Goal: Task Accomplishment & Management: Complete application form

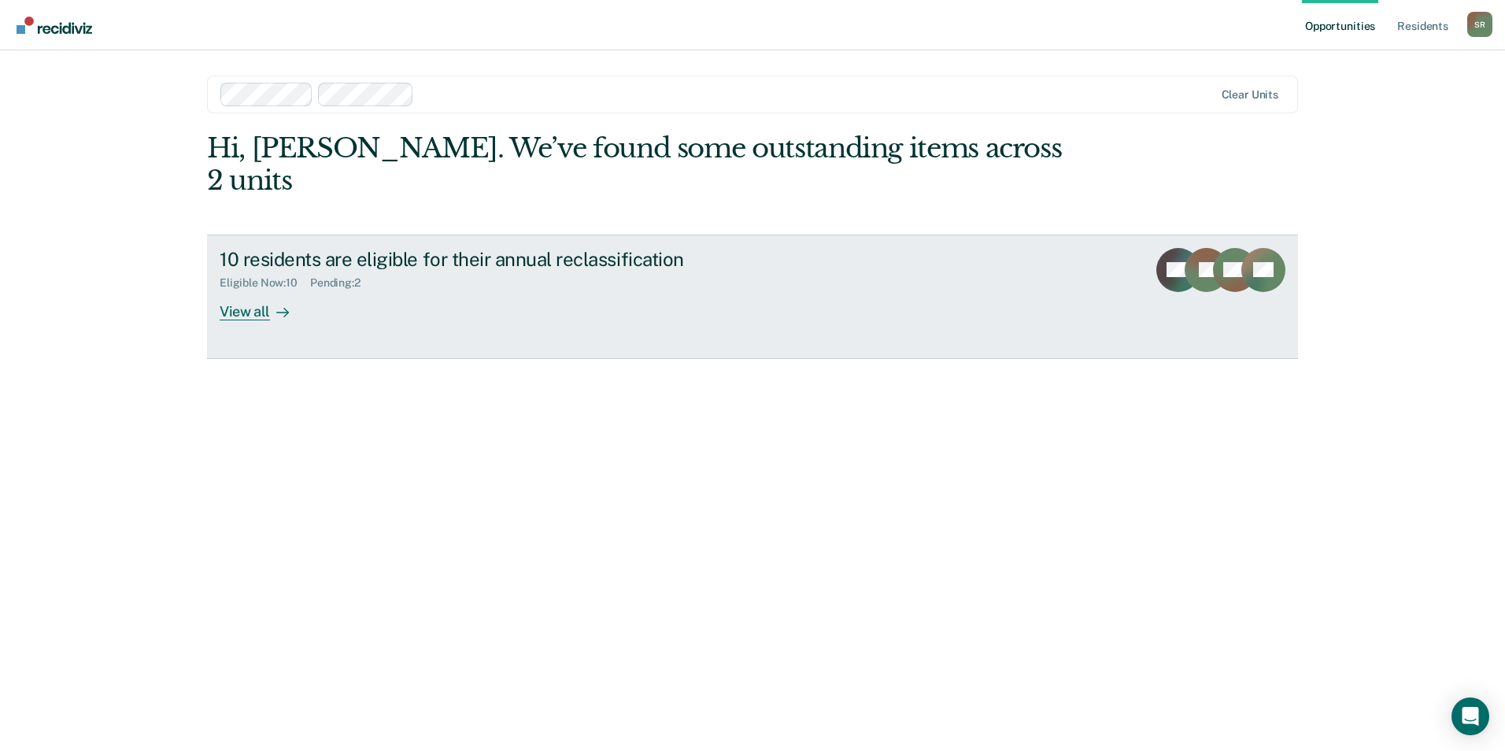
click at [240, 290] on div "View all" at bounding box center [264, 305] width 88 height 31
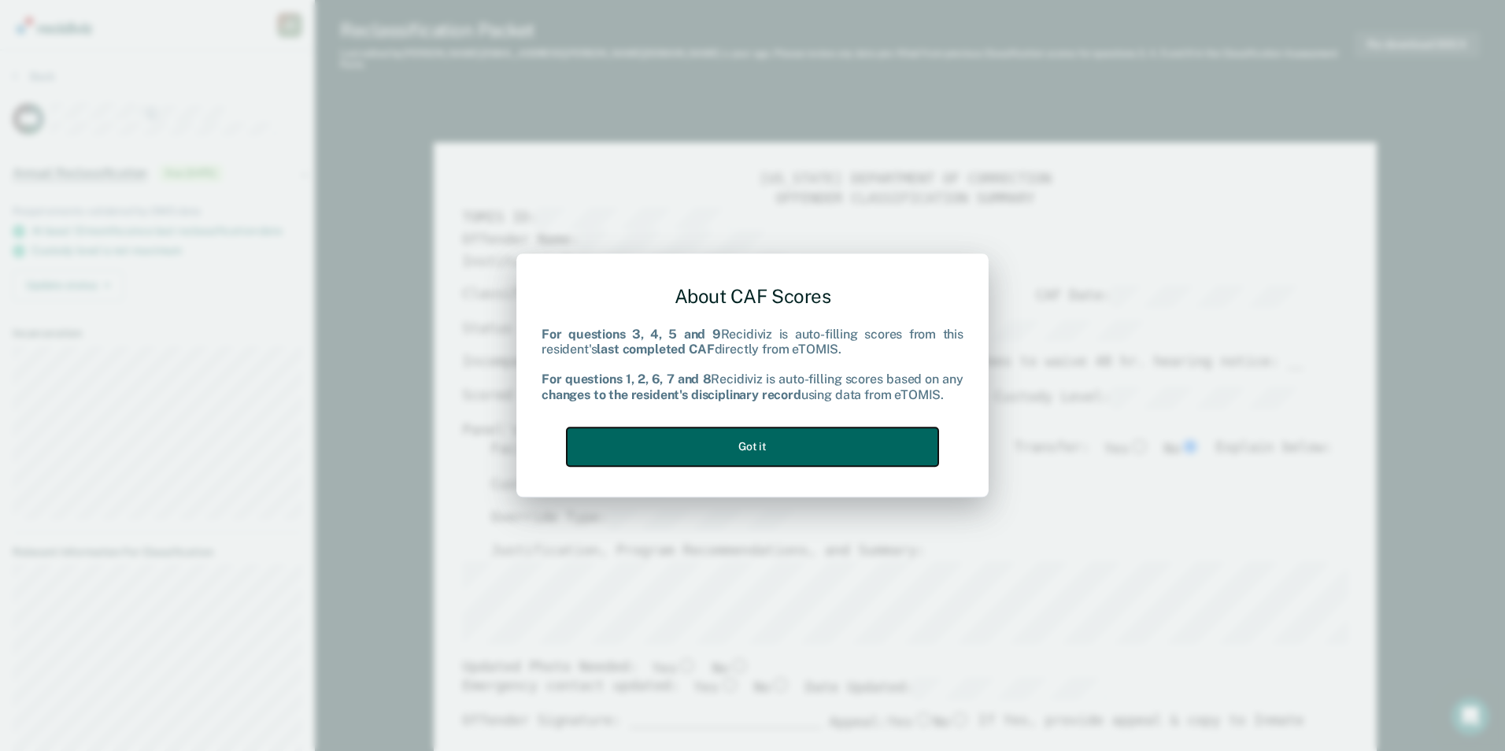
click at [684, 441] on button "Got it" at bounding box center [753, 446] width 372 height 39
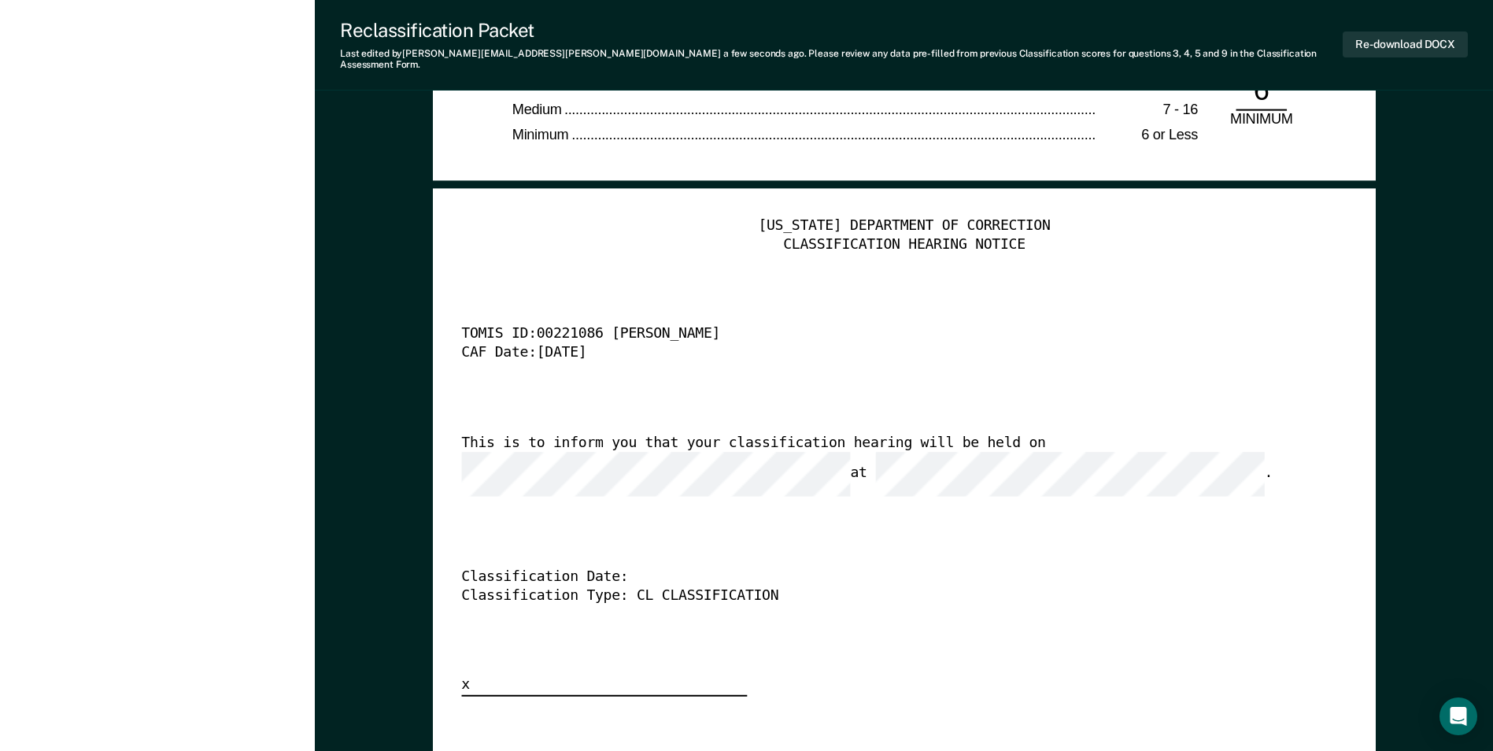
scroll to position [3936, 0]
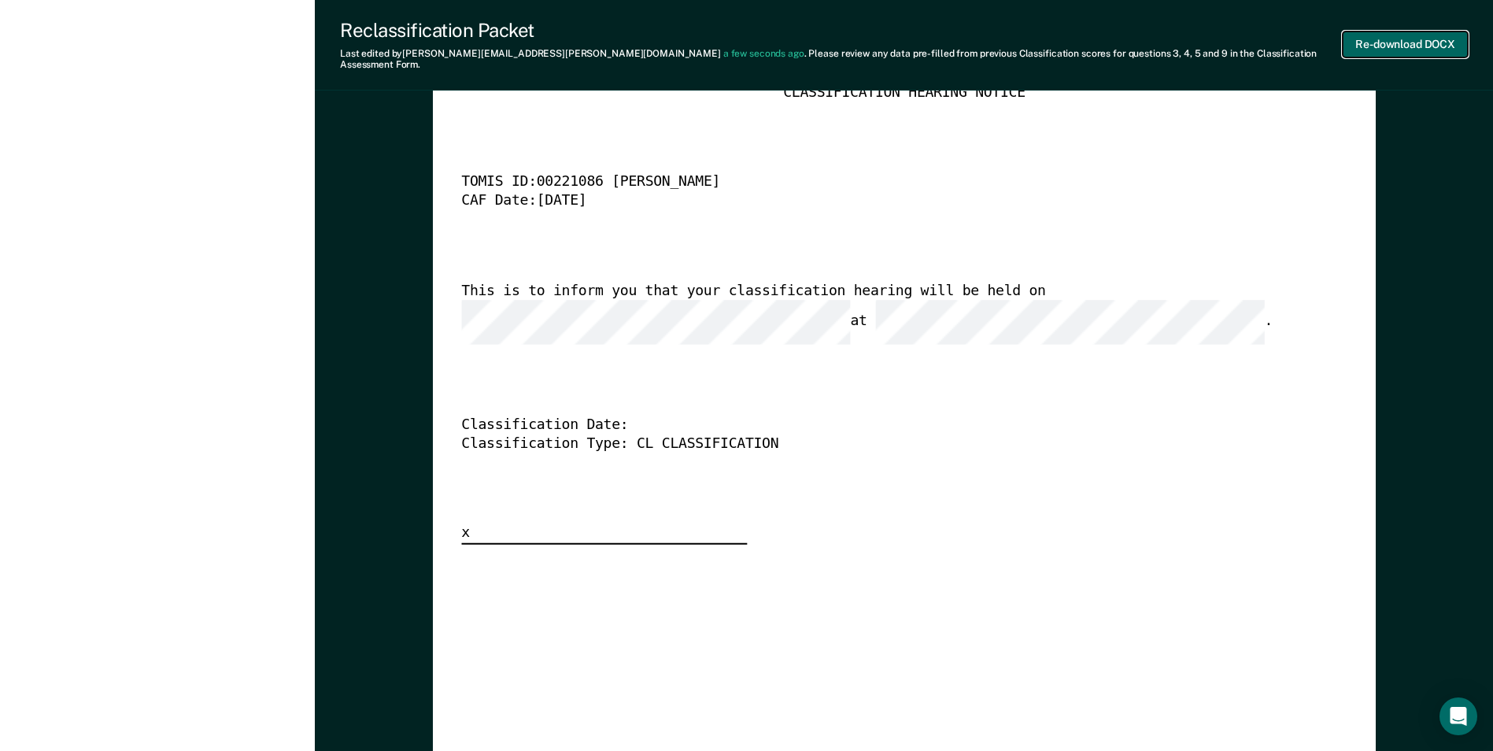
click at [1391, 33] on button "Re-download DOCX" at bounding box center [1405, 44] width 125 height 26
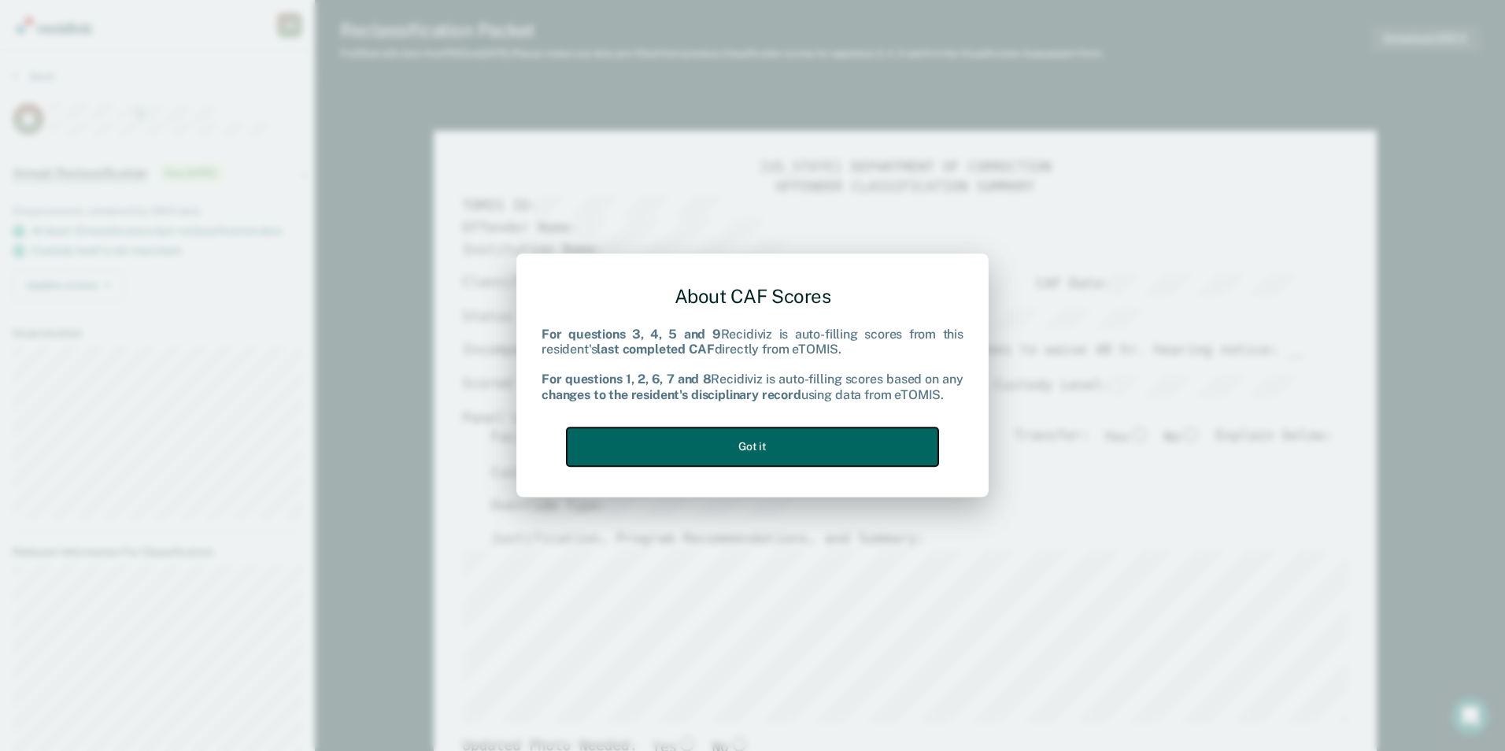
click at [726, 446] on button "Got it" at bounding box center [753, 446] width 372 height 39
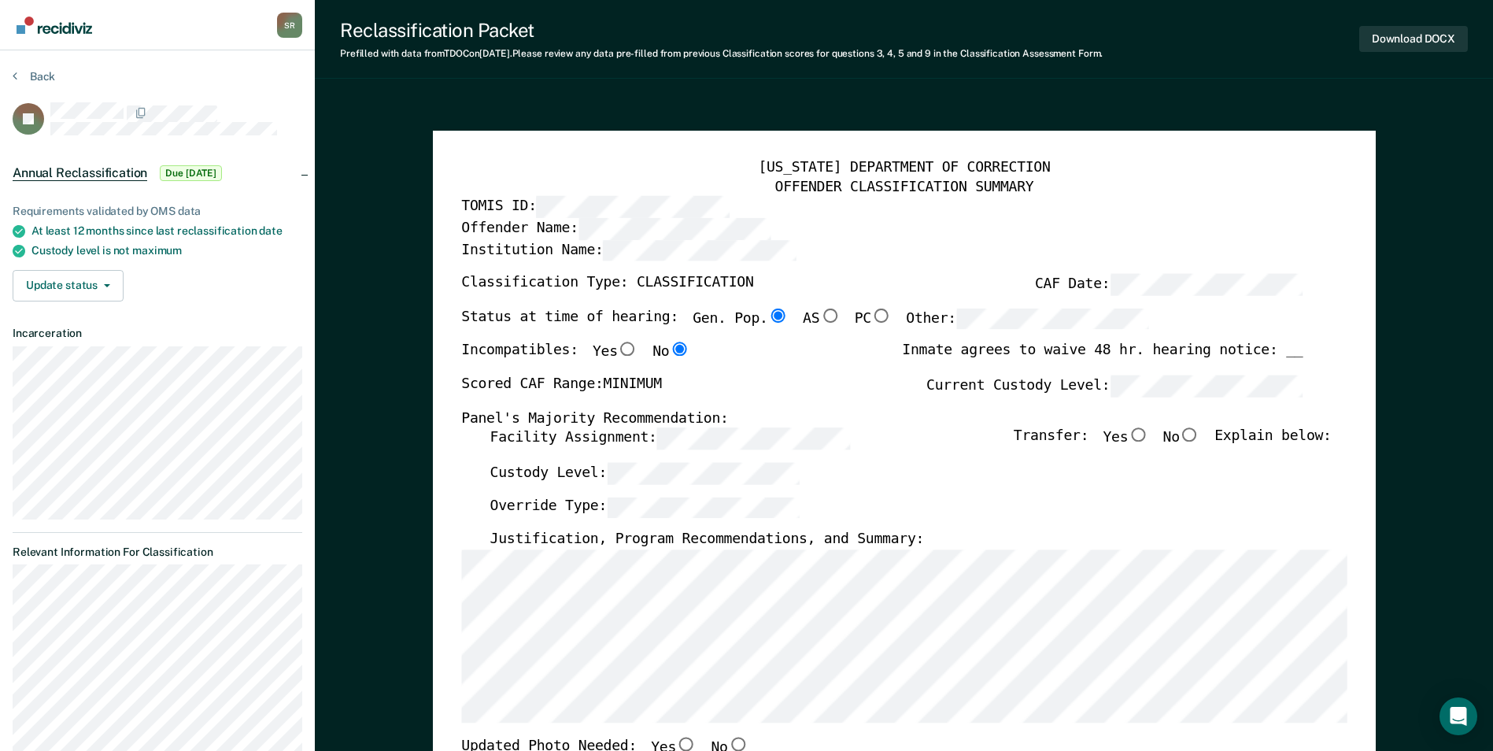
click at [1201, 437] on input "No" at bounding box center [1190, 435] width 20 height 14
type textarea "x"
radio input "true"
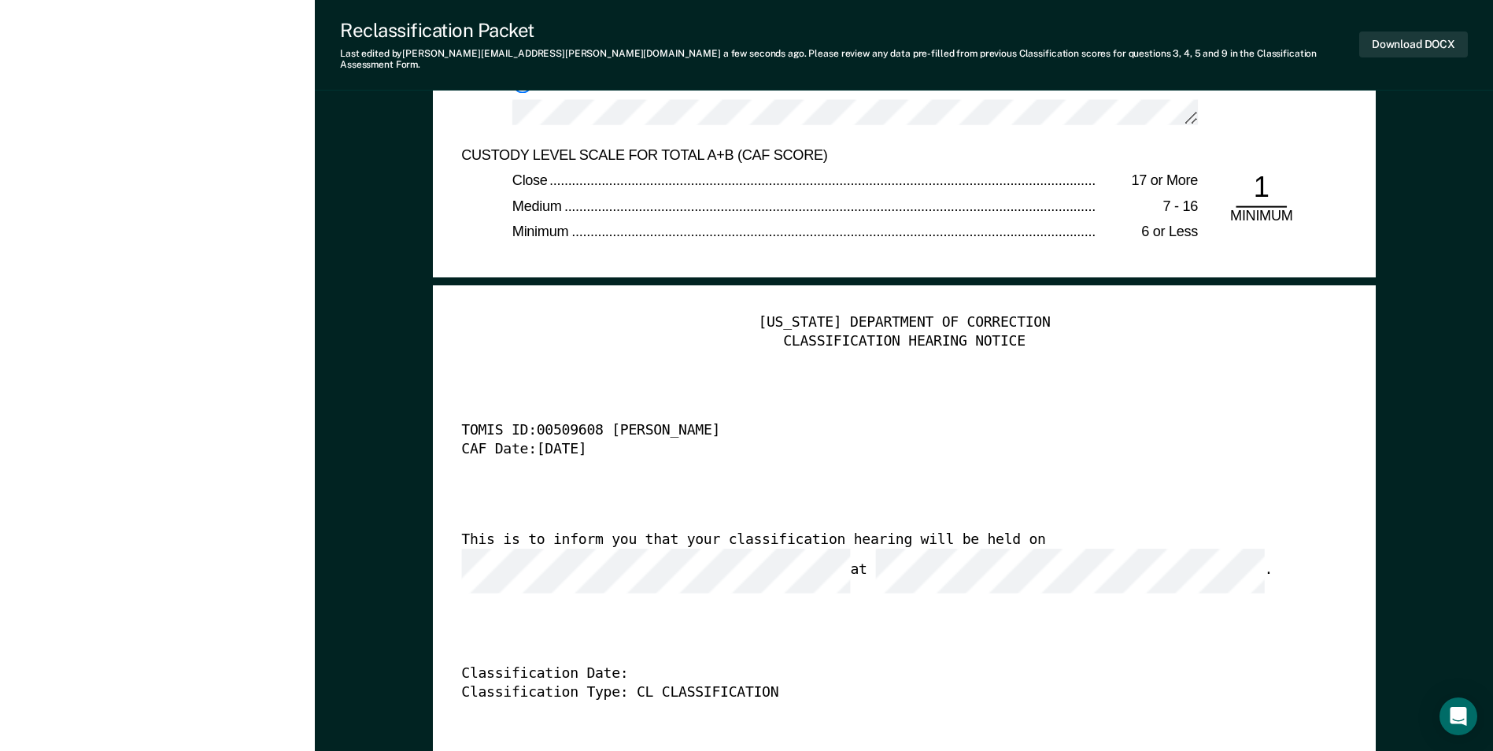
scroll to position [3858, 0]
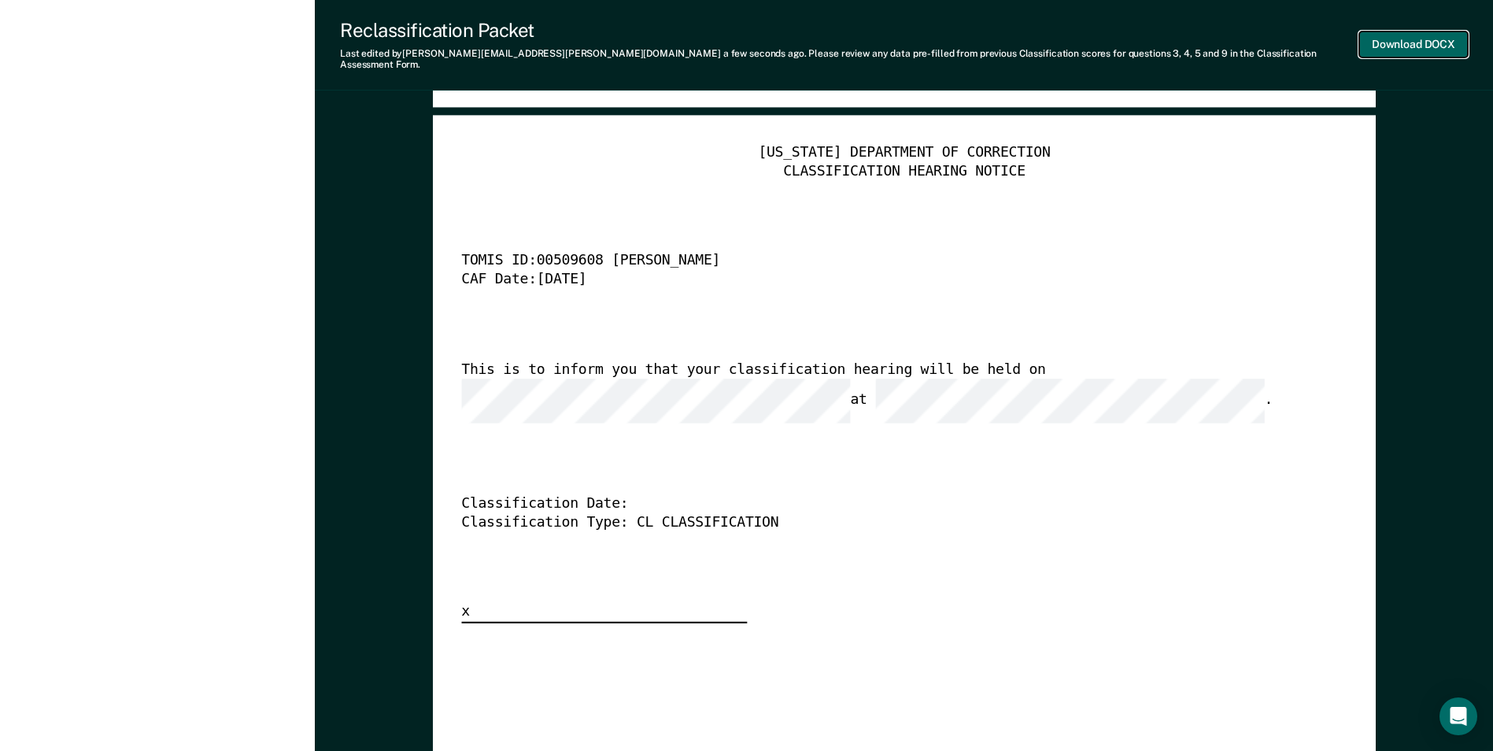
click at [1392, 35] on button "Download DOCX" at bounding box center [1414, 44] width 109 height 26
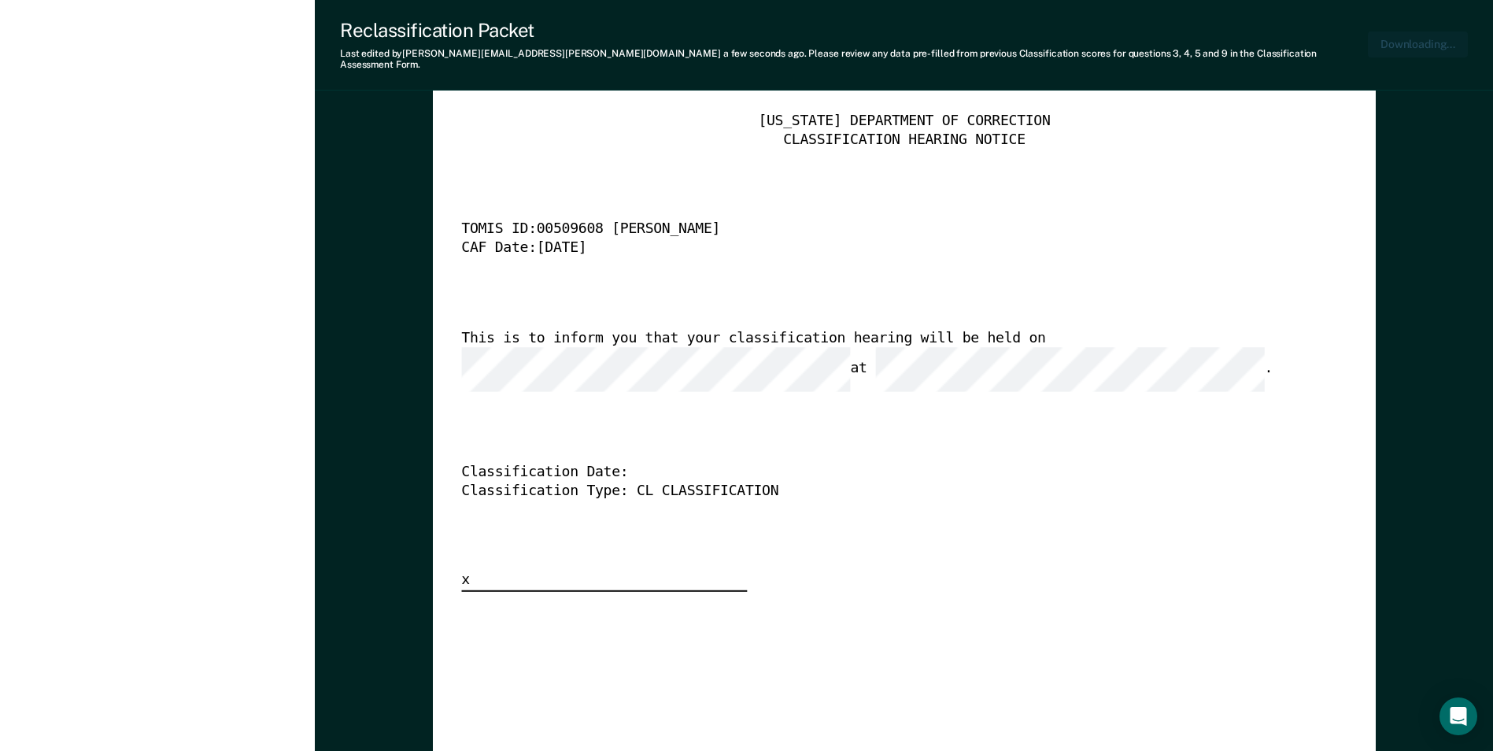
type textarea "x"
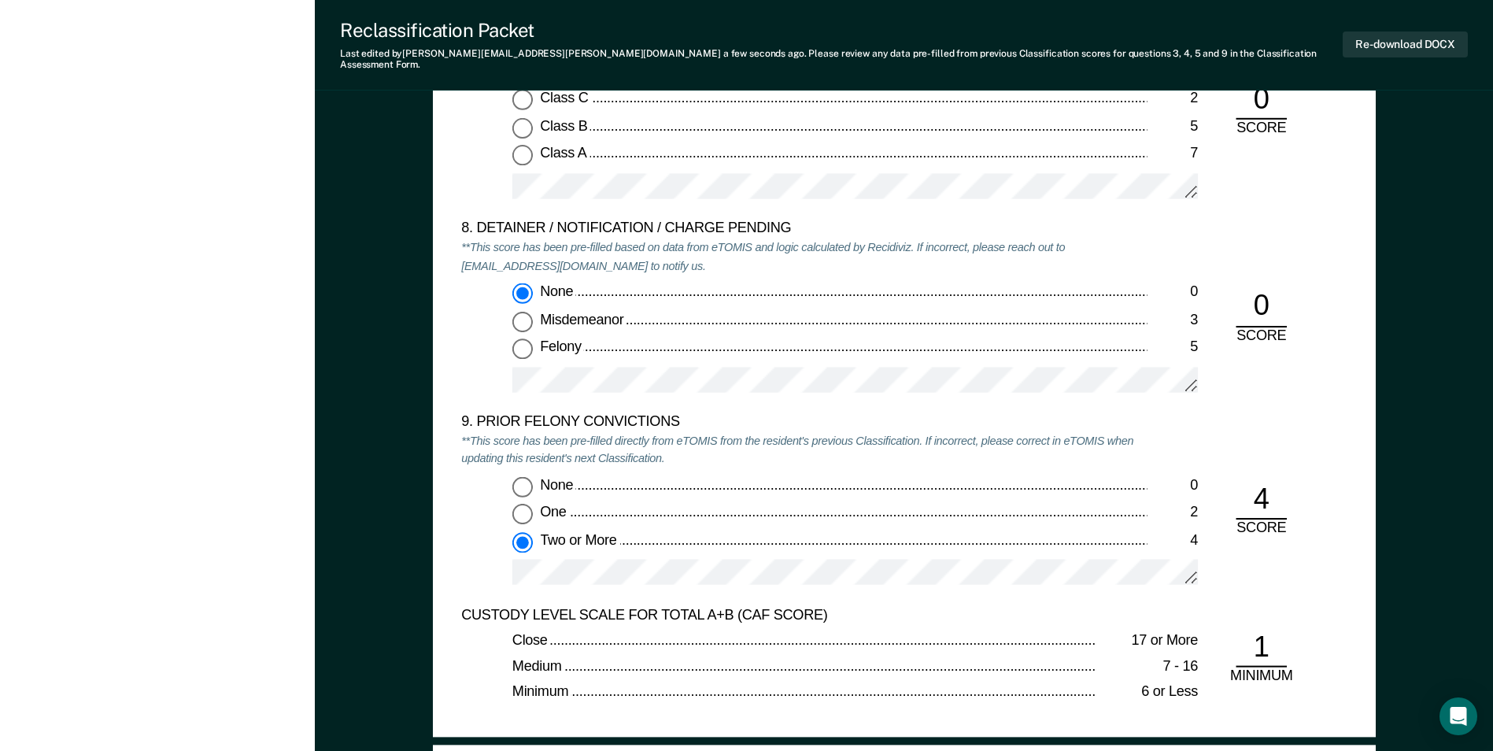
scroll to position [2598, 0]
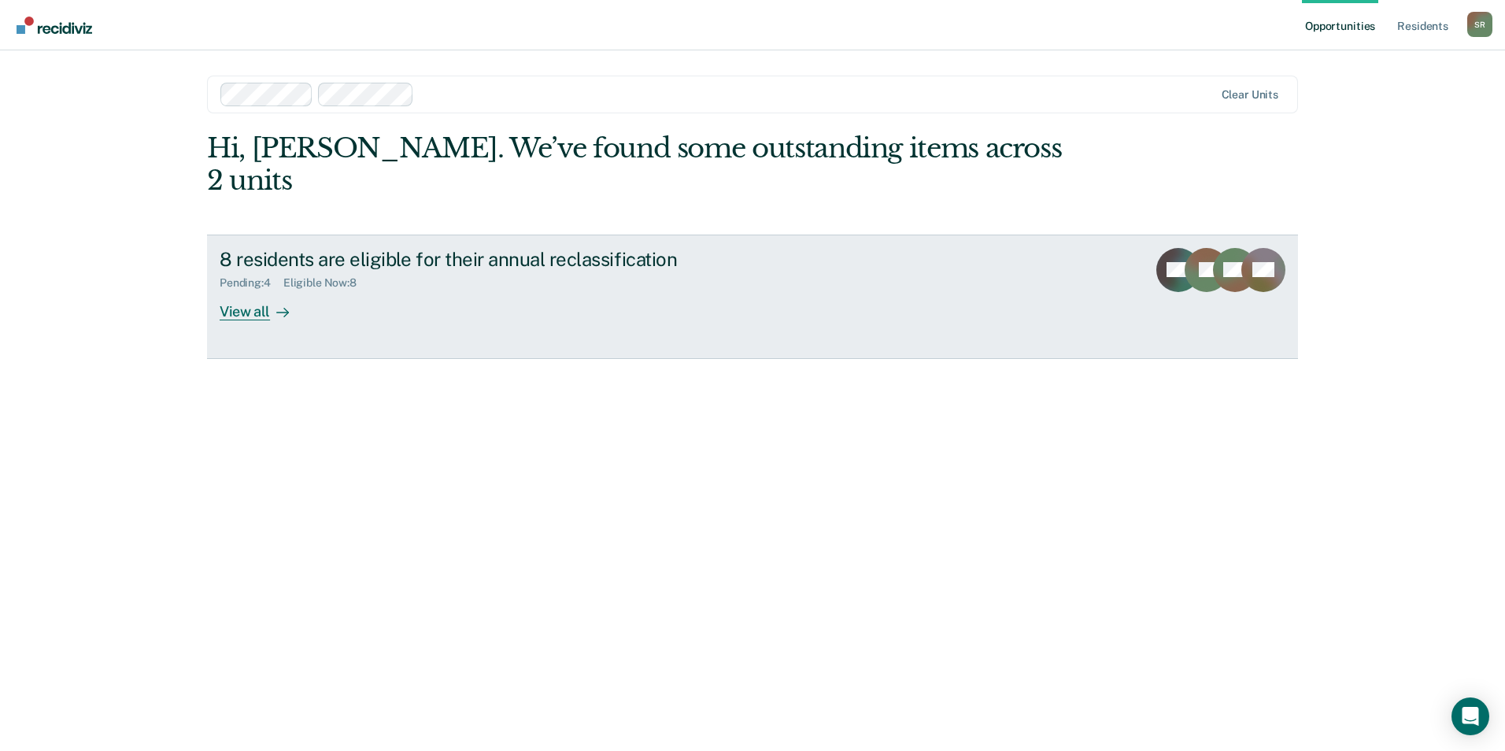
click at [257, 290] on link "8 residents are eligible for their annual reclassification Pending : 4 Eligible…" at bounding box center [752, 297] width 1091 height 124
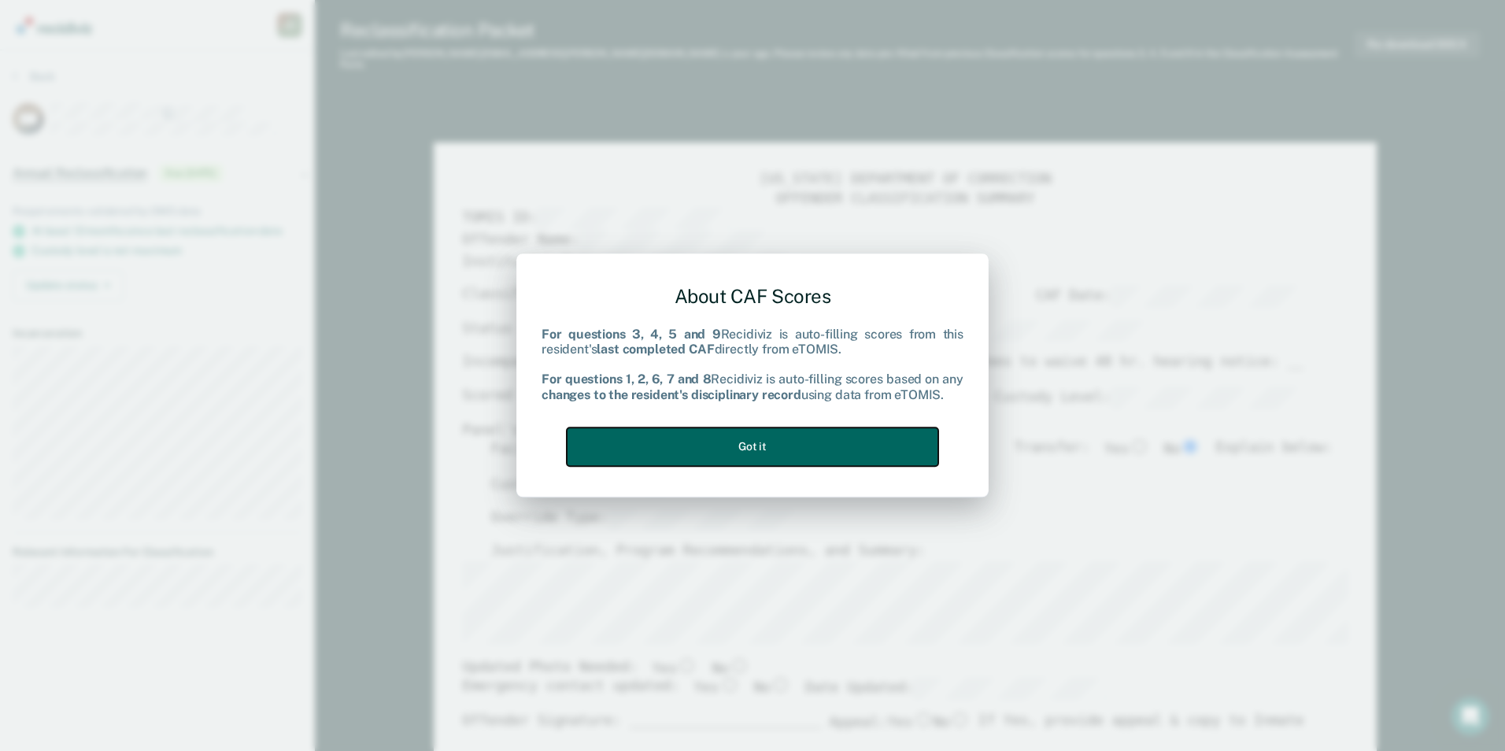
click at [743, 449] on button "Got it" at bounding box center [753, 446] width 372 height 39
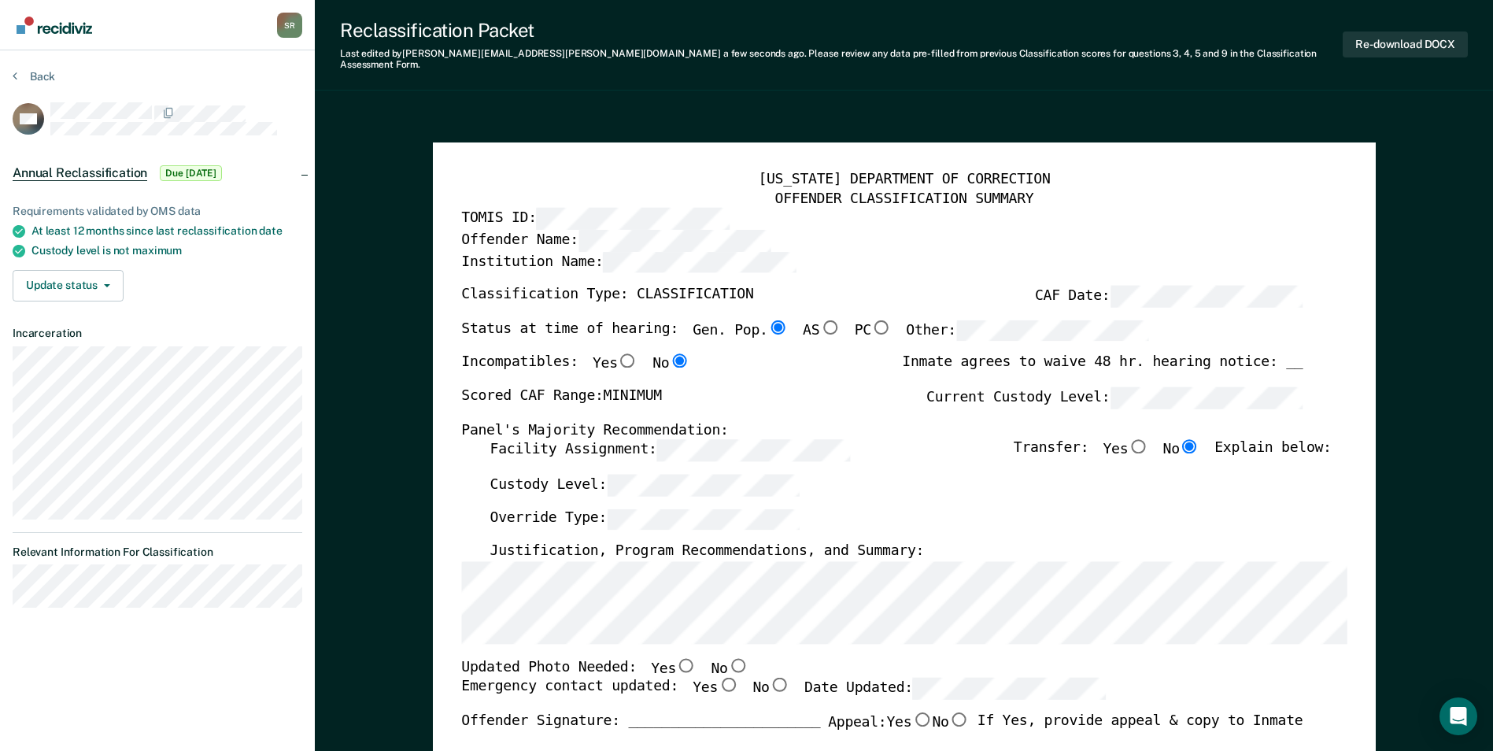
click at [1306, 474] on div "Custody Level:" at bounding box center [911, 491] width 842 height 35
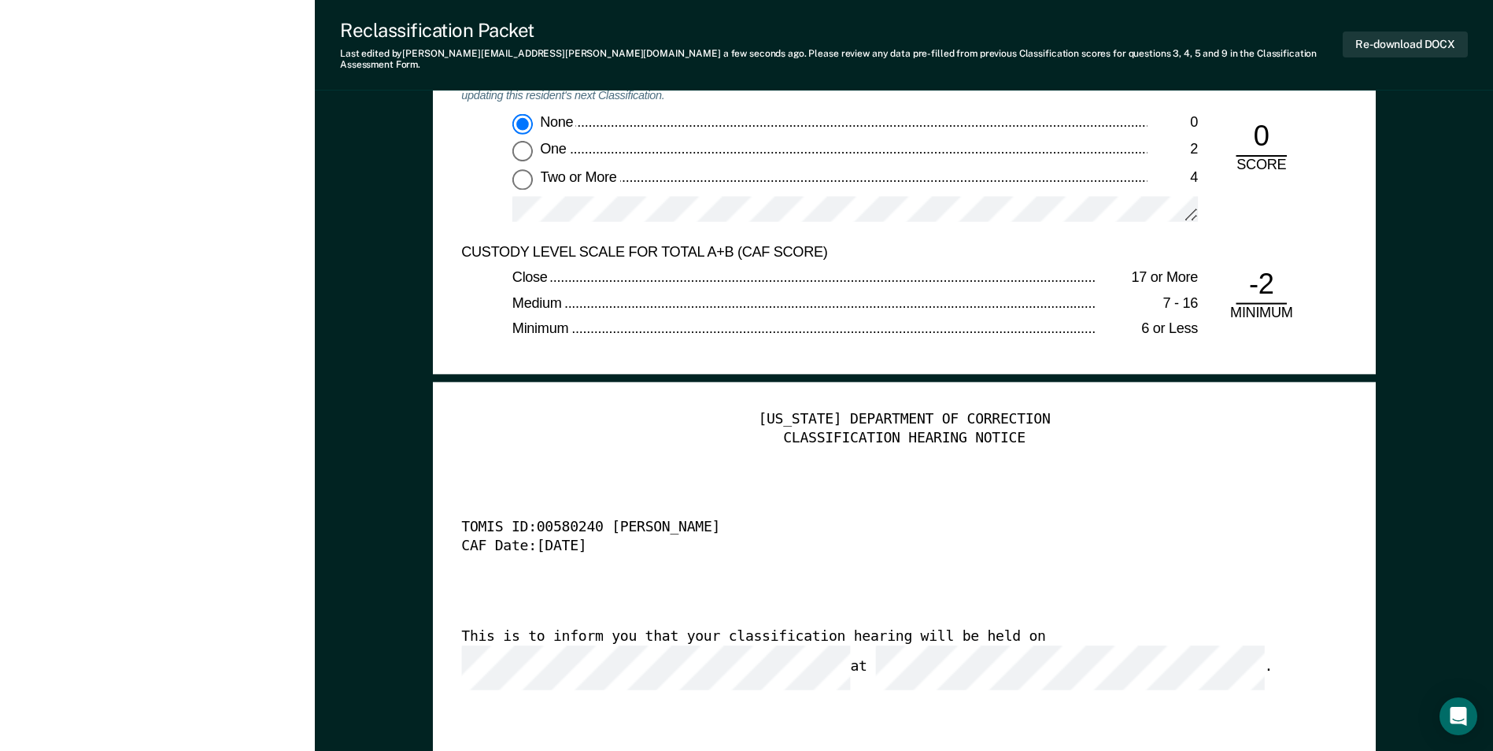
scroll to position [3936, 0]
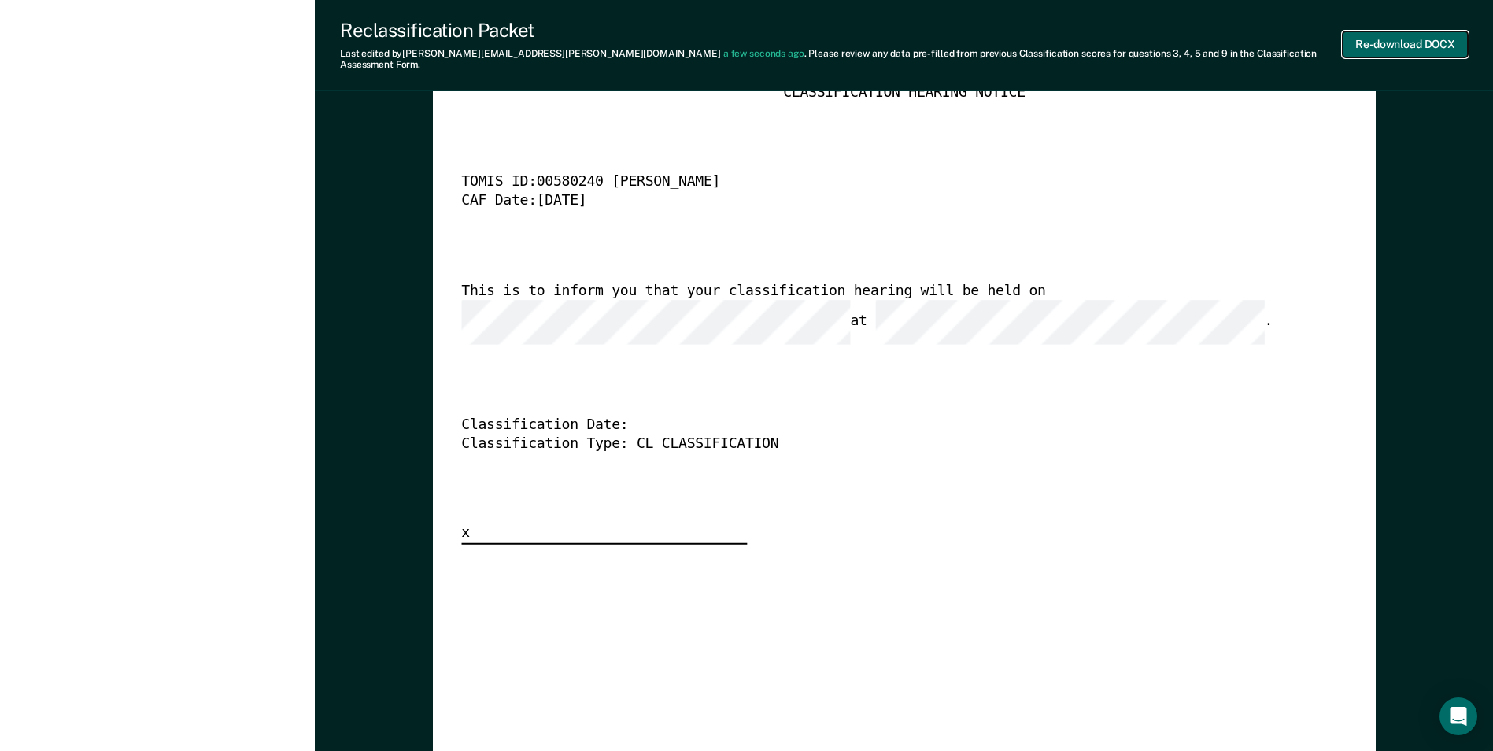
click at [1375, 41] on button "Re-download DOCX" at bounding box center [1405, 44] width 125 height 26
type textarea "x"
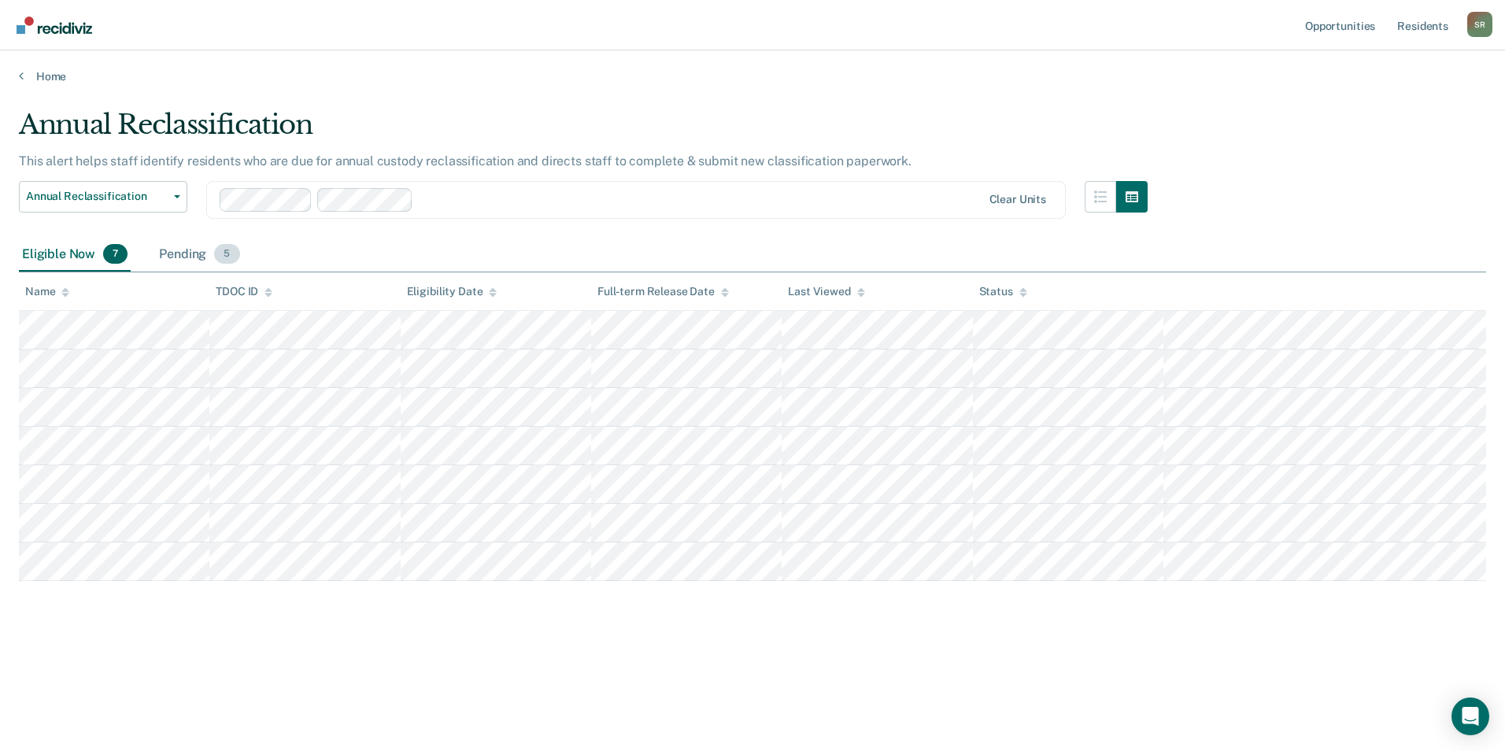
click at [192, 250] on div "Pending 5" at bounding box center [199, 255] width 87 height 35
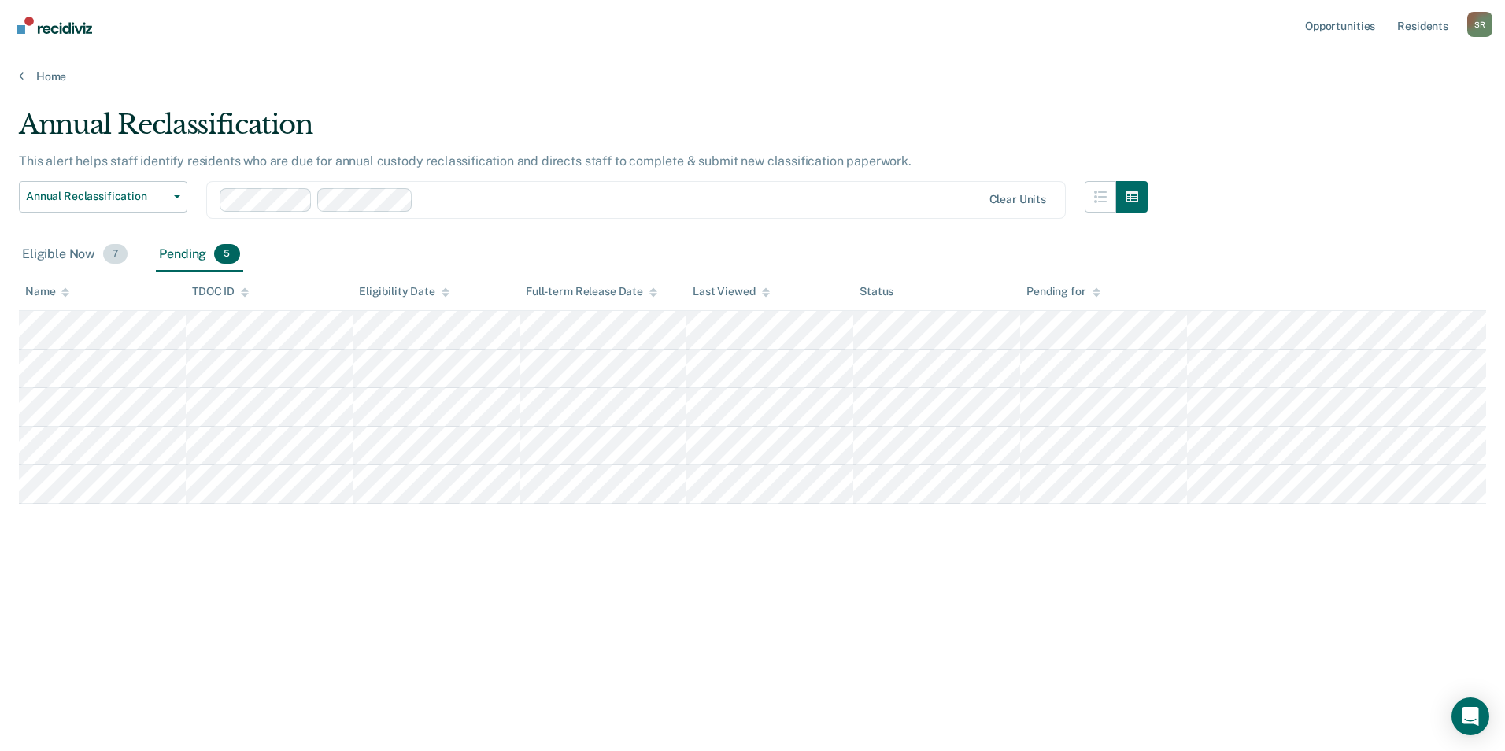
click at [65, 249] on div "Eligible Now 7" at bounding box center [75, 255] width 112 height 35
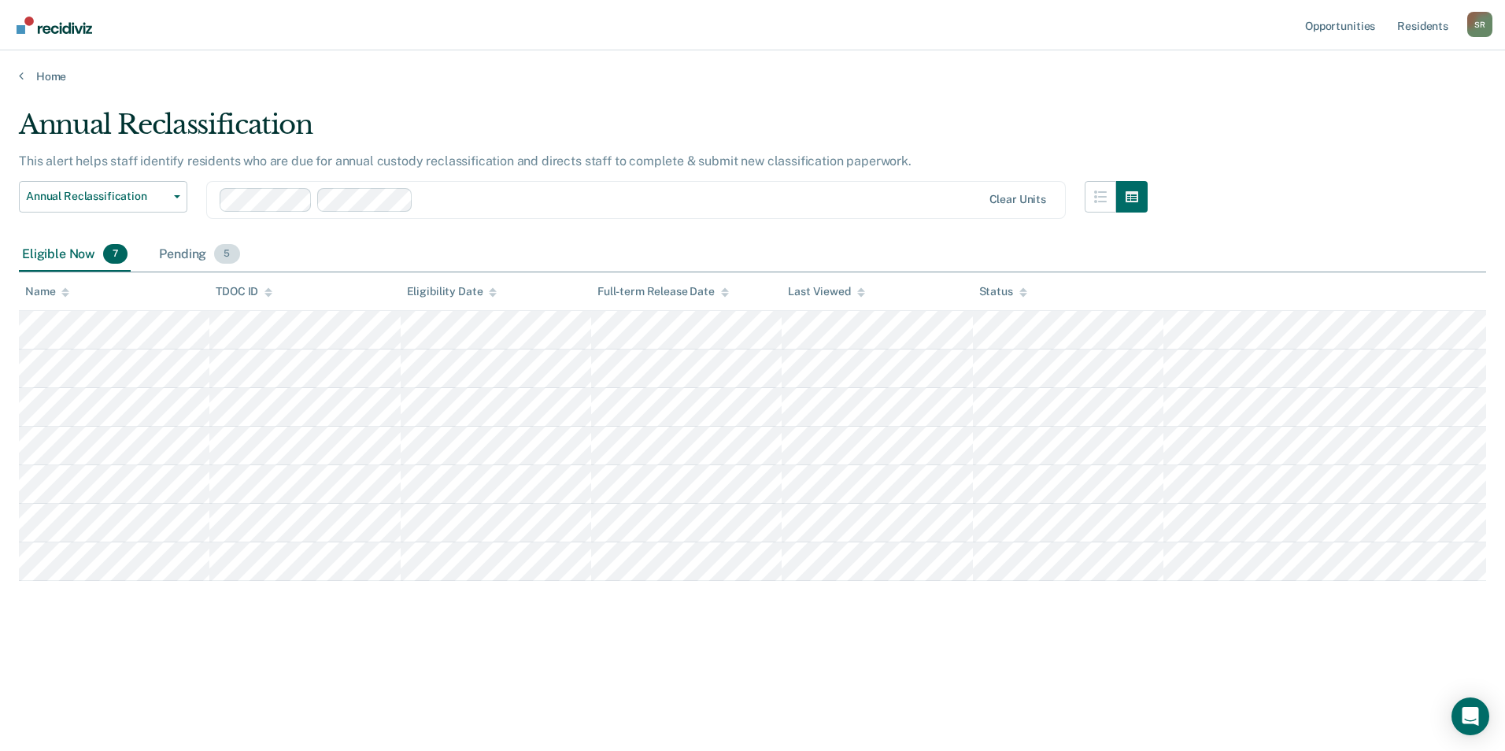
click at [214, 257] on span "5" at bounding box center [226, 254] width 25 height 20
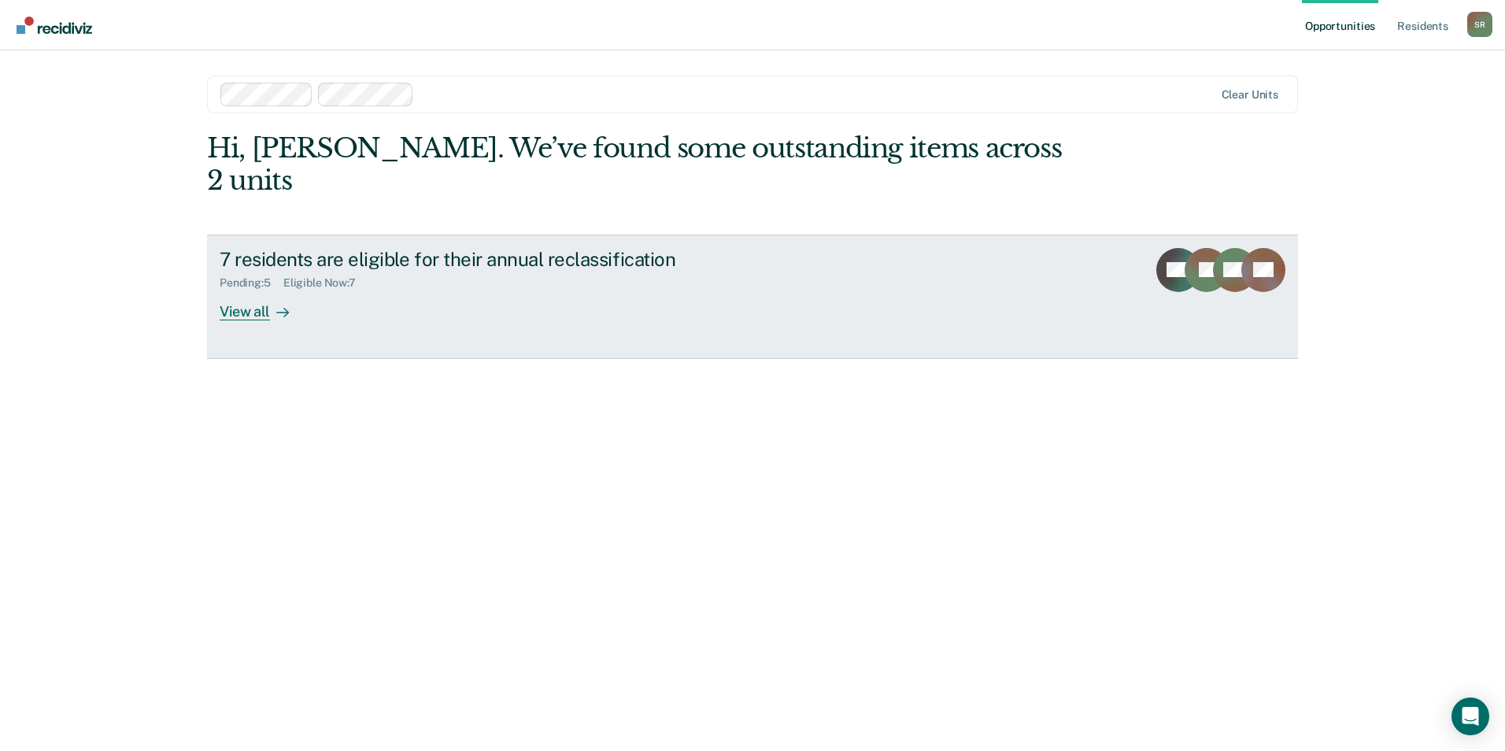
click at [268, 290] on div "View all" at bounding box center [264, 305] width 88 height 31
